Goal: Information Seeking & Learning: Check status

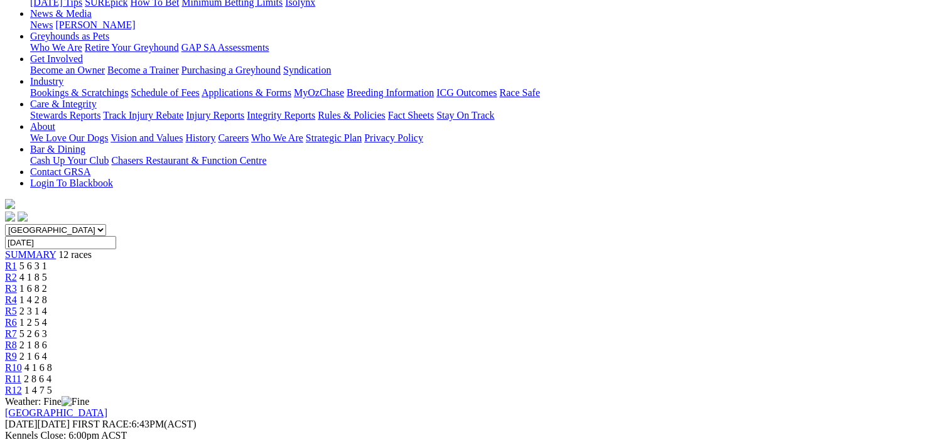
scroll to position [126, 0]
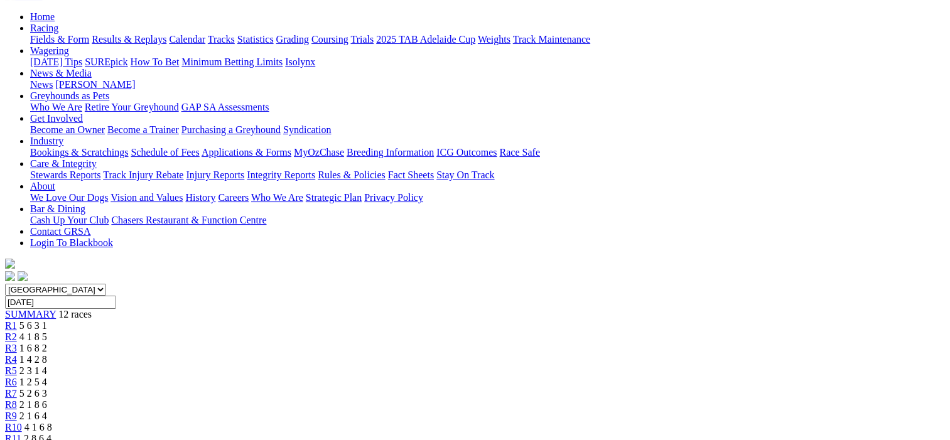
click at [17, 332] on span "R2" at bounding box center [11, 337] width 12 height 11
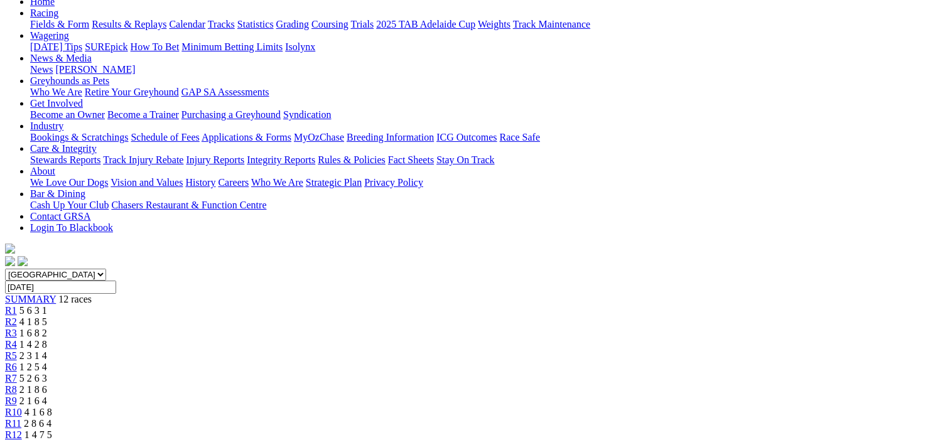
scroll to position [126, 0]
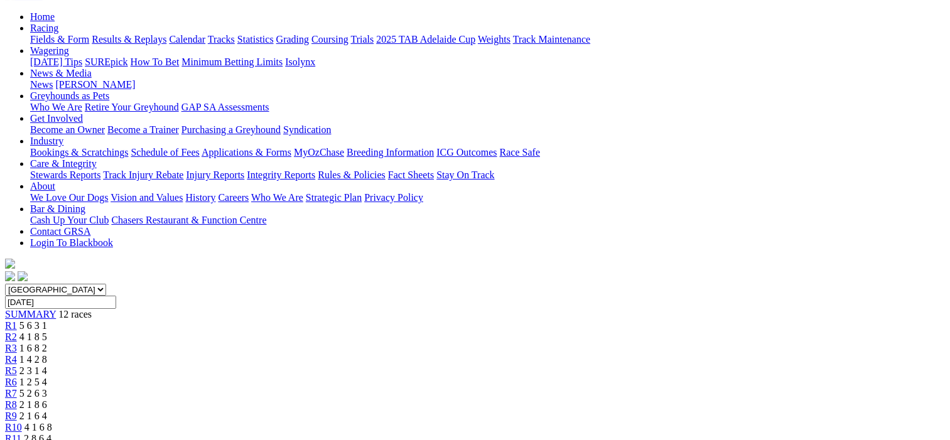
click at [17, 343] on span "R3" at bounding box center [11, 348] width 12 height 11
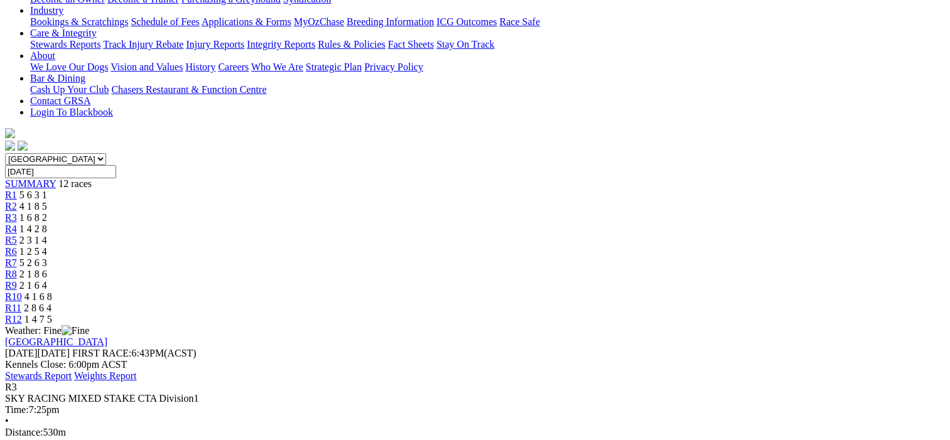
scroll to position [126, 0]
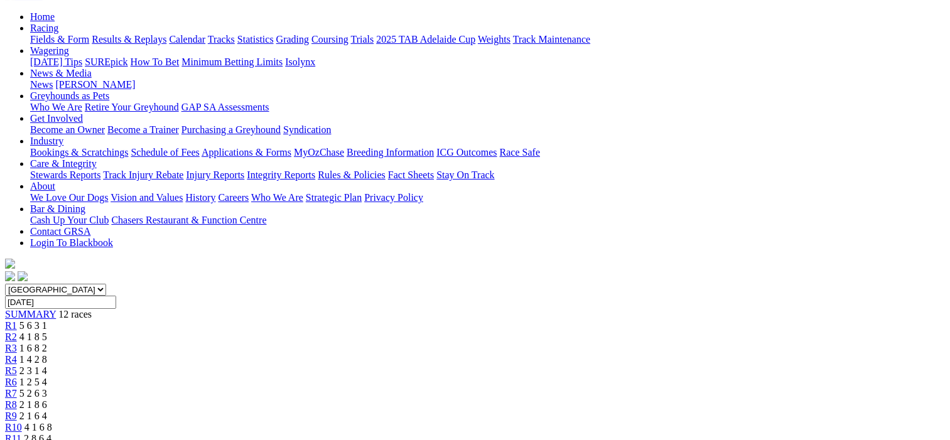
click at [17, 354] on span "R4" at bounding box center [11, 359] width 12 height 11
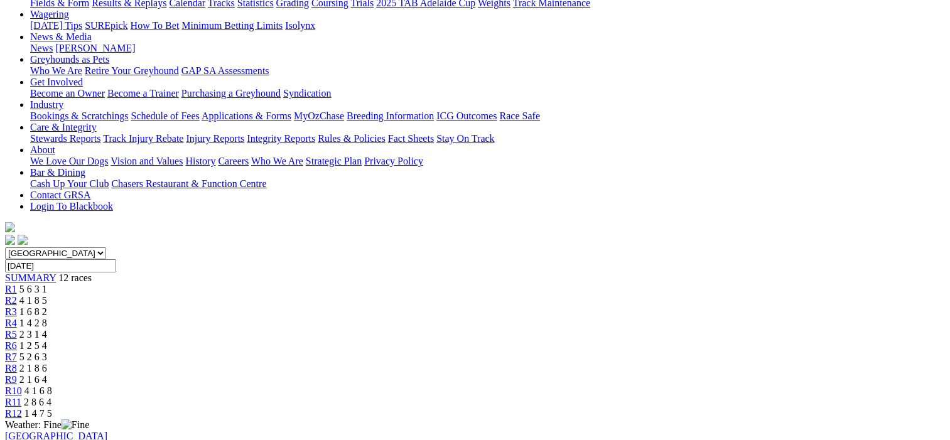
scroll to position [126, 0]
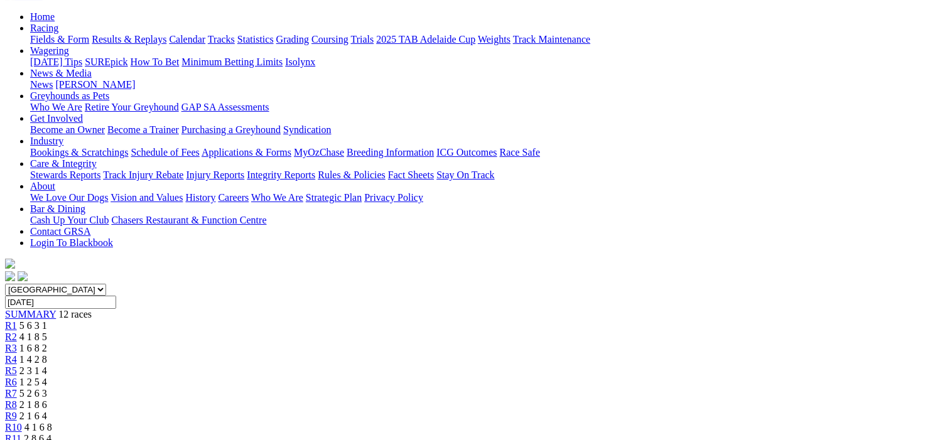
click at [17, 365] on span "R5" at bounding box center [11, 370] width 12 height 11
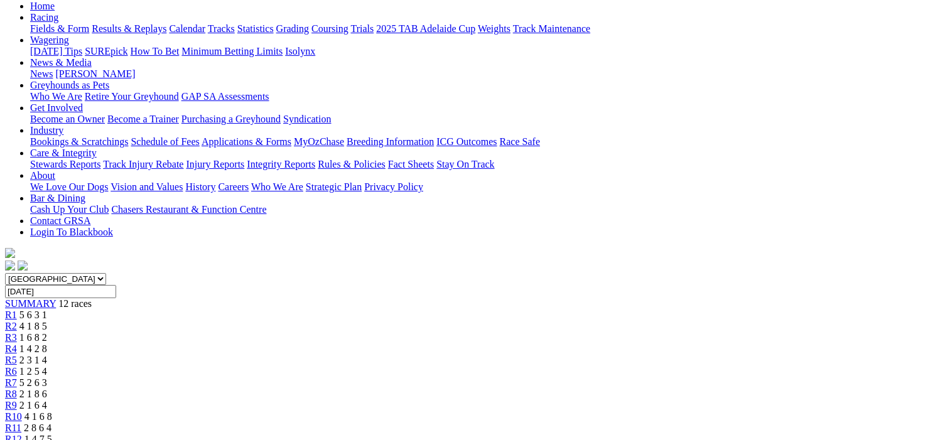
scroll to position [126, 0]
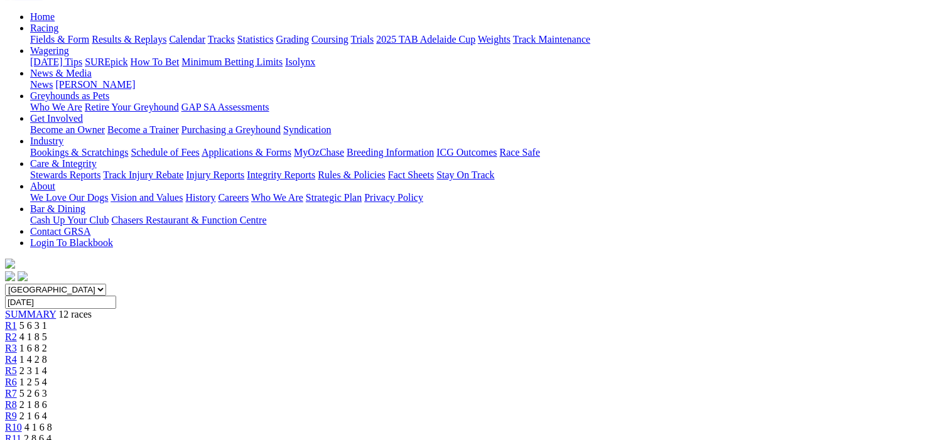
click at [17, 377] on span "R6" at bounding box center [11, 382] width 12 height 11
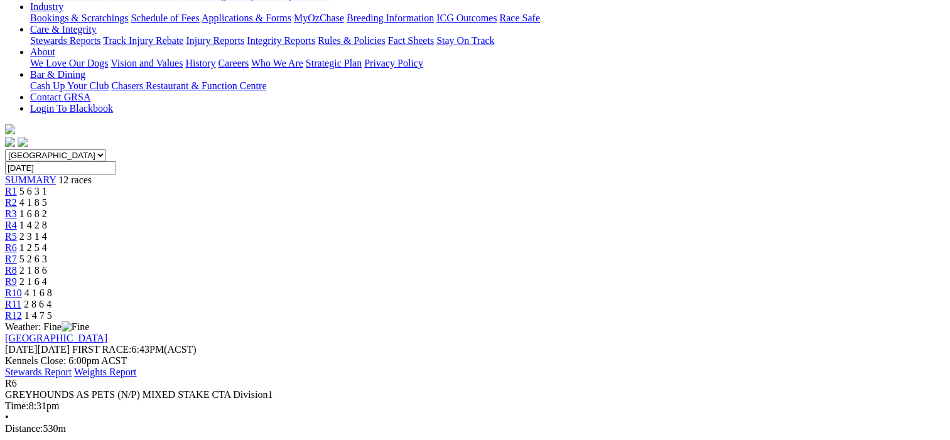
scroll to position [126, 0]
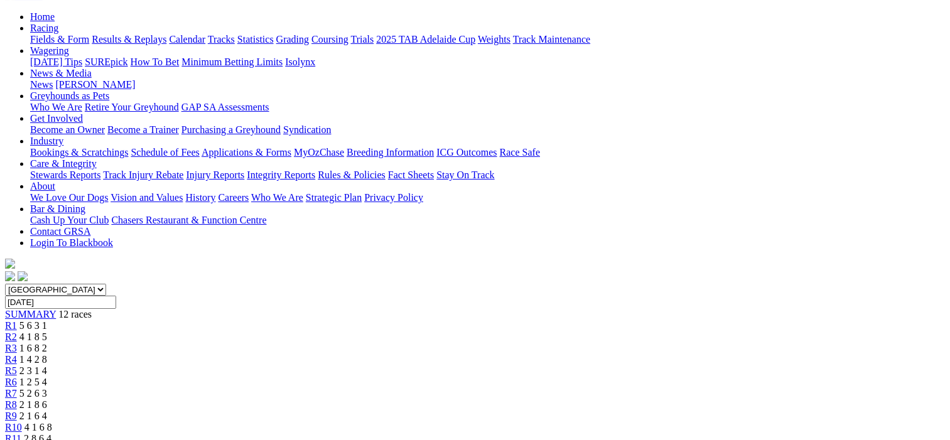
click at [17, 388] on span "R7" at bounding box center [11, 393] width 12 height 11
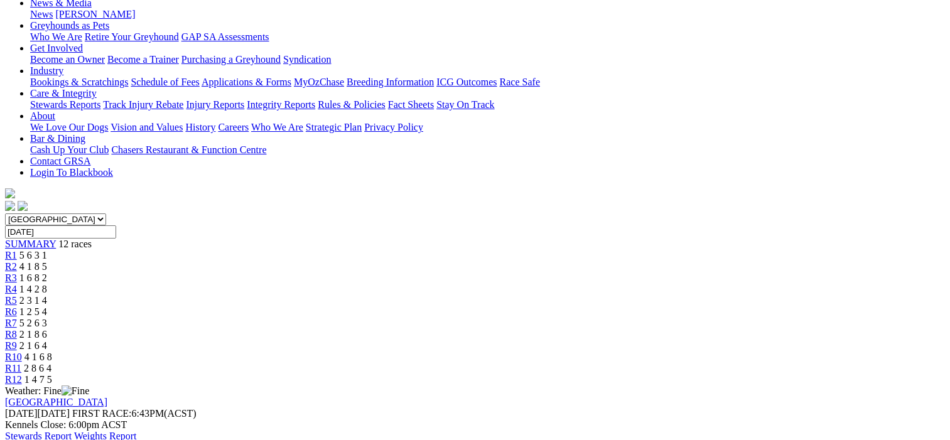
scroll to position [63, 0]
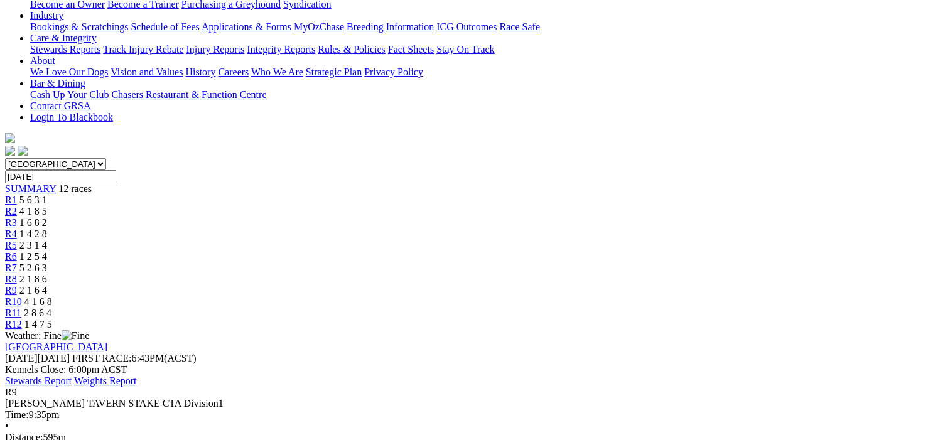
scroll to position [63, 0]
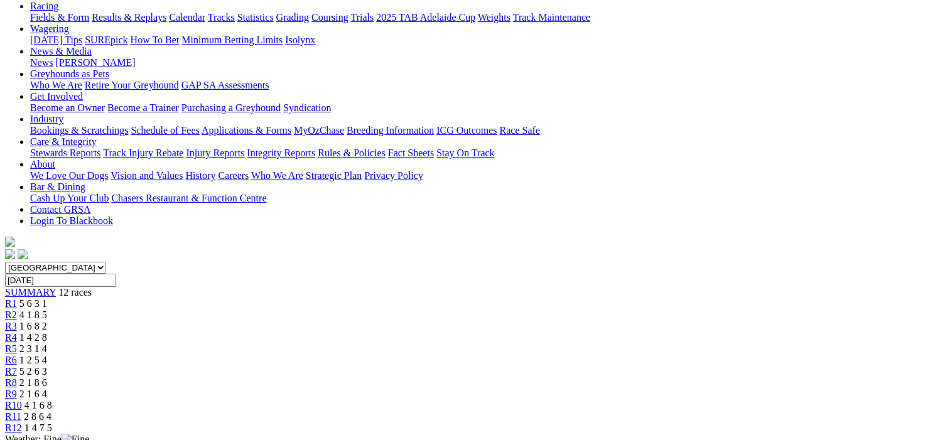
scroll to position [126, 0]
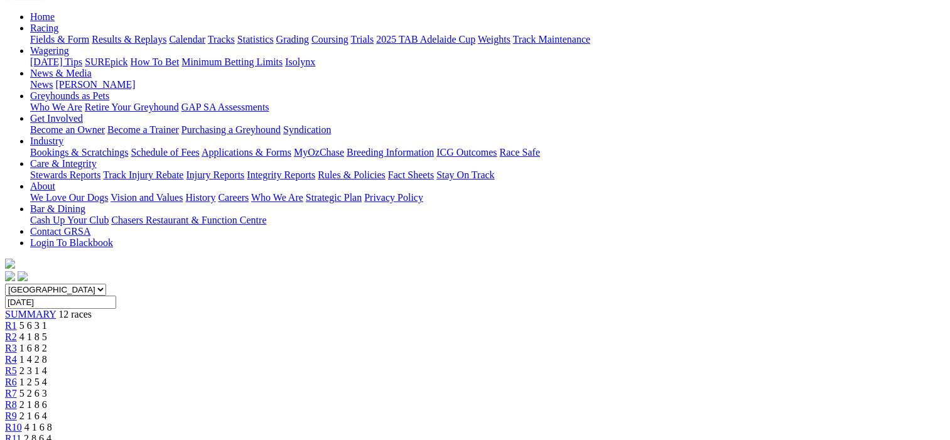
click at [21, 433] on span "R11" at bounding box center [13, 438] width 16 height 11
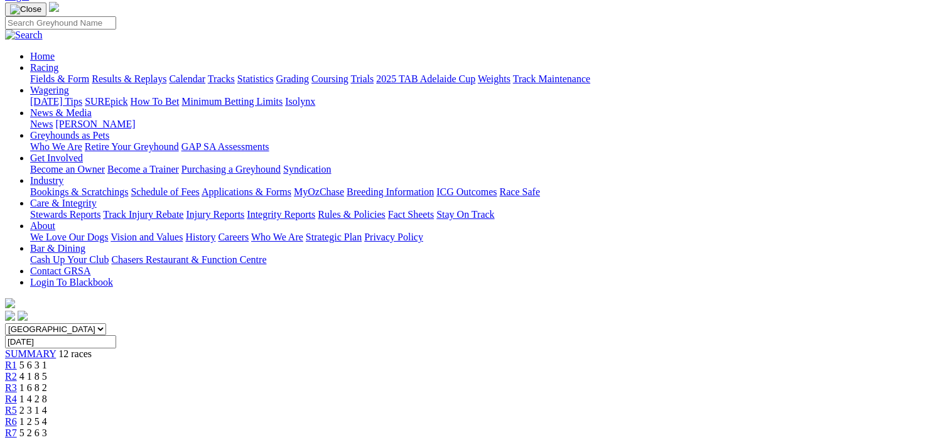
scroll to position [63, 0]
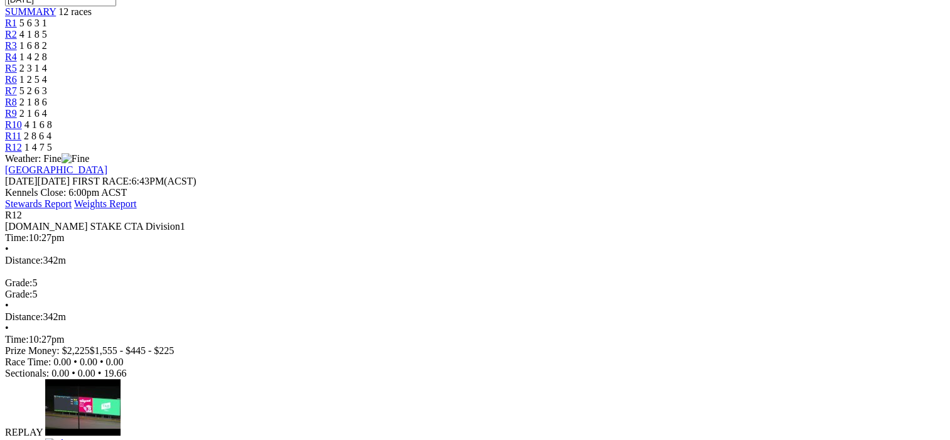
scroll to position [440, 0]
